Goal: Task Accomplishment & Management: Complete application form

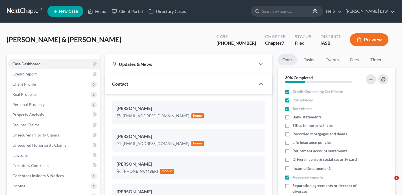
select select "0"
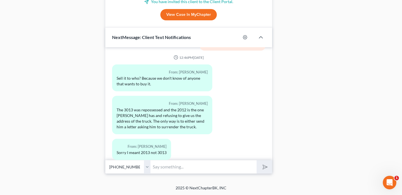
scroll to position [2838, 0]
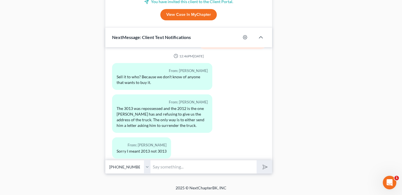
click at [210, 168] on input "text" at bounding box center [204, 167] width 106 height 14
type input "You do not have to try"
click at [257, 160] on button "submit" at bounding box center [265, 166] width 16 height 13
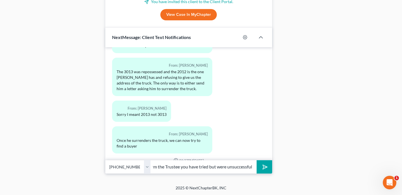
scroll to position [0, 117]
type input "If you feel like trying you can't. Otherwise i simply can inform the Trustee yo…"
click at [257, 160] on button "submit" at bounding box center [265, 166] width 16 height 13
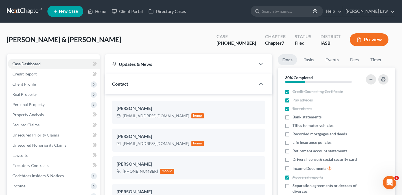
scroll to position [2912, 0]
click at [104, 13] on link "Home" at bounding box center [97, 11] width 24 height 10
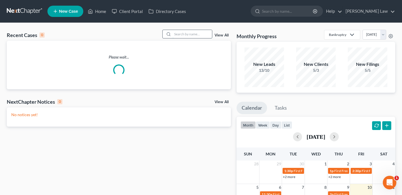
click at [193, 34] on input "search" at bounding box center [193, 34] width 40 height 8
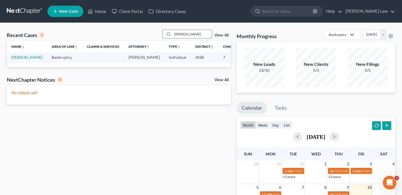
type input "[PERSON_NAME]"
click at [75, 12] on span "New Case" at bounding box center [68, 11] width 19 height 4
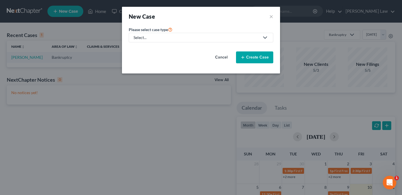
click at [208, 39] on div "Select..." at bounding box center [197, 38] width 126 height 6
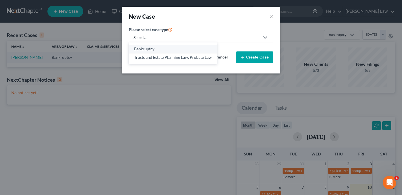
click at [198, 47] on div "Bankruptcy" at bounding box center [173, 49] width 78 height 6
select select "30"
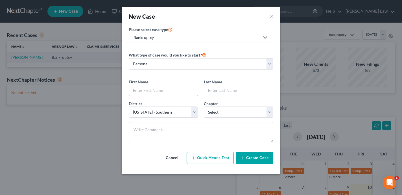
click at [168, 93] on input "text" at bounding box center [163, 90] width 69 height 11
type input "Patience"
click at [248, 91] on input "text" at bounding box center [238, 90] width 69 height 11
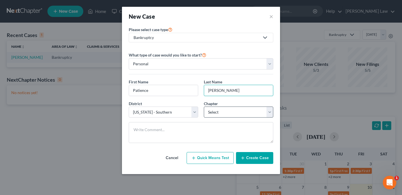
type input "[PERSON_NAME]"
click at [245, 111] on select "Select 7 11 12 13" at bounding box center [239, 112] width 70 height 11
select select "0"
click at [204, 107] on select "Select 7 11 12 13" at bounding box center [239, 112] width 70 height 11
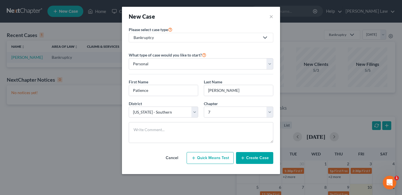
click at [253, 159] on button "Create Case" at bounding box center [254, 158] width 37 height 12
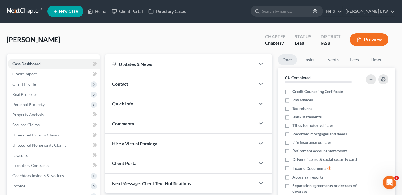
click at [158, 86] on div "Contact" at bounding box center [180, 83] width 150 height 19
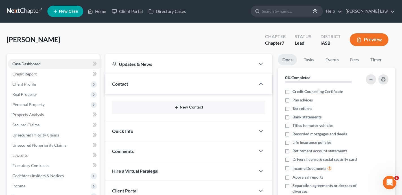
click at [179, 107] on icon "button" at bounding box center [176, 107] width 5 height 5
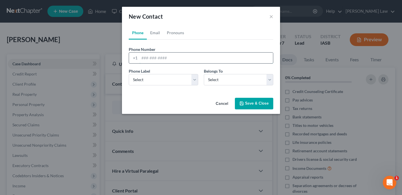
click at [147, 62] on input "tel" at bounding box center [207, 58] width 134 height 11
click at [153, 34] on link "Email" at bounding box center [155, 33] width 17 height 14
click at [152, 62] on input "email" at bounding box center [207, 58] width 134 height 11
paste input "[EMAIL_ADDRESS][DOMAIN_NAME]"
type input "[EMAIL_ADDRESS][DOMAIN_NAME]"
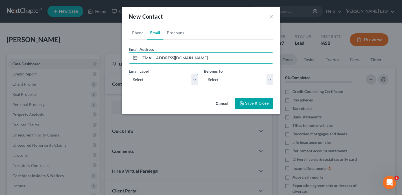
click at [150, 78] on select "Select Home Work Other" at bounding box center [164, 79] width 70 height 11
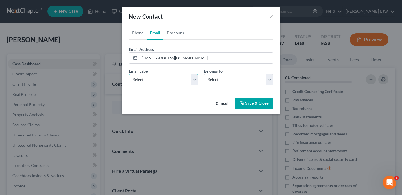
select select "0"
click at [129, 74] on select "Select Home Work Other" at bounding box center [164, 79] width 70 height 11
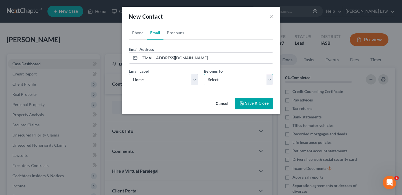
click at [220, 81] on select "Select Client Other" at bounding box center [239, 79] width 70 height 11
select select "0"
click at [204, 74] on select "Select Client Other" at bounding box center [239, 79] width 70 height 11
click at [255, 104] on button "Save & Close" at bounding box center [254, 104] width 38 height 12
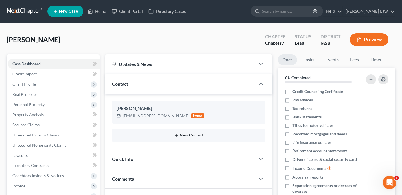
click at [194, 136] on button "New Contact" at bounding box center [189, 135] width 144 height 5
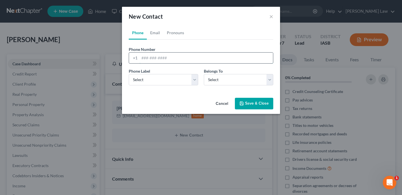
click at [163, 57] on input "tel" at bounding box center [207, 58] width 134 height 11
paste input "[PHONE_NUMBER]"
type input "[PHONE_NUMBER]"
click at [152, 79] on select "Select Mobile Home Work Other" at bounding box center [164, 79] width 70 height 11
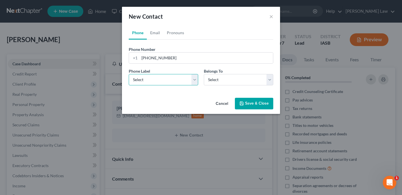
select select "0"
click at [129, 74] on select "Select Mobile Home Work Other" at bounding box center [164, 79] width 70 height 11
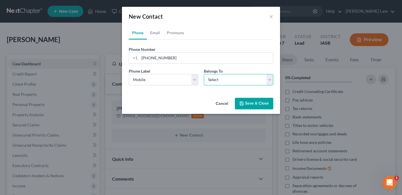
click at [223, 81] on select "Select Client Other" at bounding box center [239, 79] width 70 height 11
select select "0"
click at [204, 74] on select "Select Client Other" at bounding box center [239, 79] width 70 height 11
drag, startPoint x: 250, startPoint y: 104, endPoint x: 240, endPoint y: 100, distance: 10.9
click at [250, 104] on button "Save & Close" at bounding box center [254, 104] width 38 height 12
